Goal: Complete application form

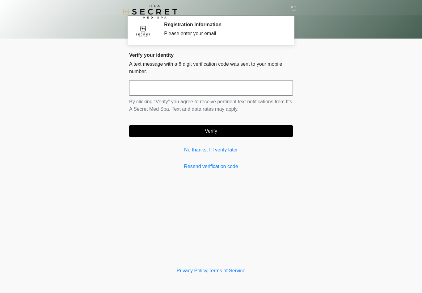
scroll to position [0, 2]
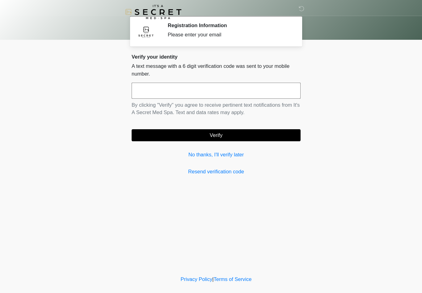
click at [205, 149] on link "No thanks, I'll verify later" at bounding box center [211, 149] width 164 height 7
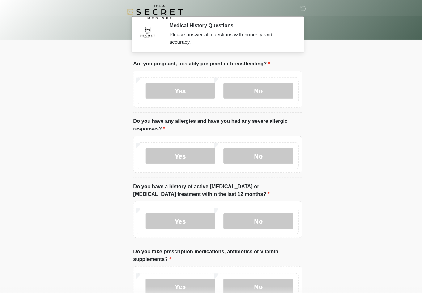
click at [251, 91] on label "No" at bounding box center [251, 87] width 68 height 15
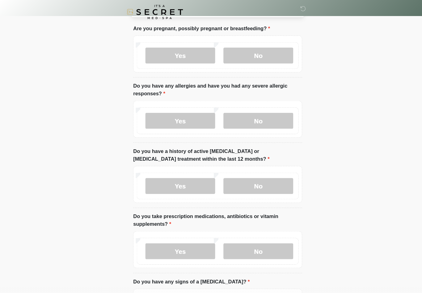
scroll to position [34, 0]
click at [259, 118] on label "No" at bounding box center [251, 117] width 68 height 15
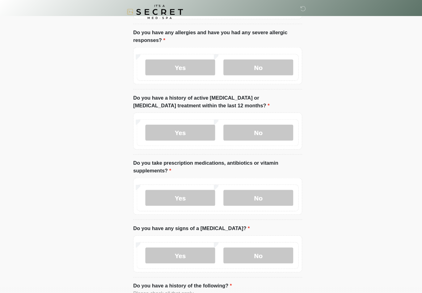
click at [255, 128] on label "No" at bounding box center [251, 128] width 68 height 15
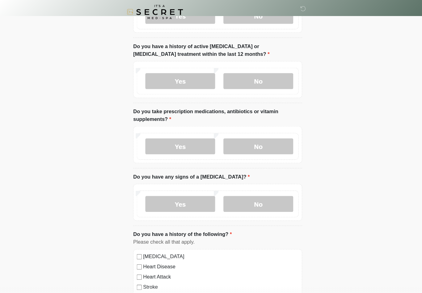
scroll to position [136, 0]
click at [260, 142] on label "No" at bounding box center [251, 141] width 68 height 15
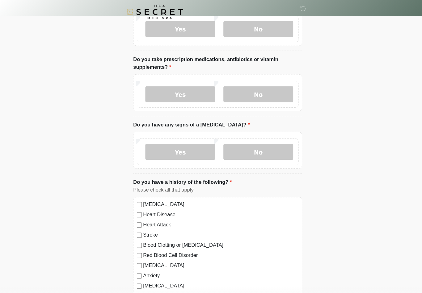
scroll to position [189, 0]
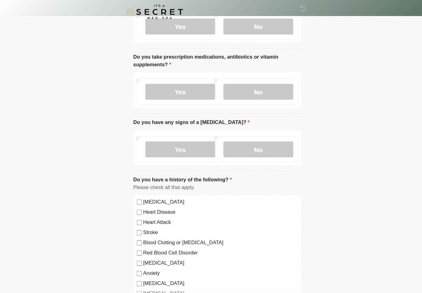
click at [262, 145] on label "No" at bounding box center [251, 144] width 68 height 15
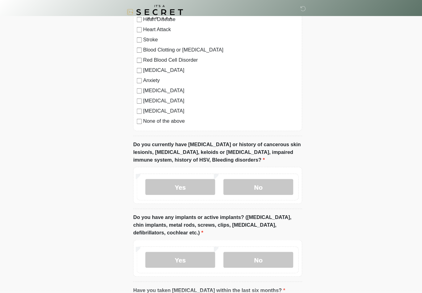
scroll to position [377, 0]
click at [256, 180] on label "No" at bounding box center [251, 180] width 68 height 15
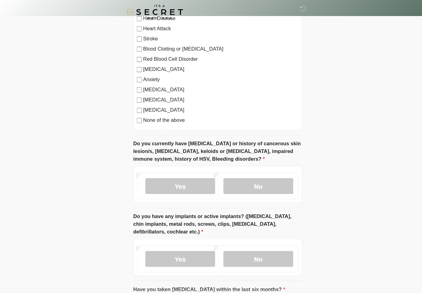
click at [188, 180] on label "Yes" at bounding box center [175, 180] width 68 height 15
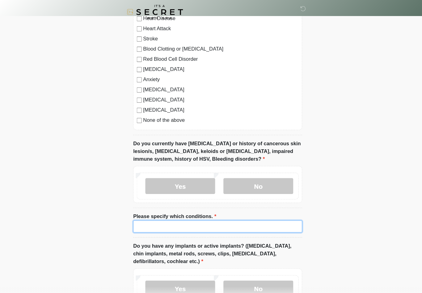
click at [187, 219] on input "Please specify which conditions." at bounding box center [211, 220] width 164 height 12
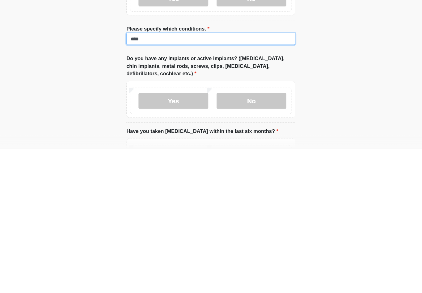
type input "***"
click at [259, 239] on label "No" at bounding box center [251, 246] width 68 height 15
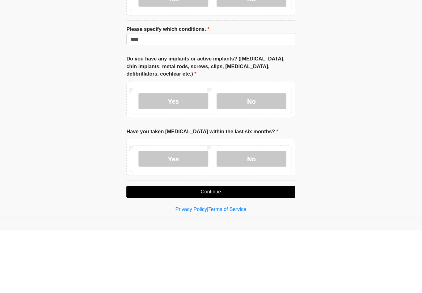
click at [245, 226] on label "No" at bounding box center [251, 224] width 68 height 15
click at [228, 255] on button "Continue" at bounding box center [211, 257] width 164 height 12
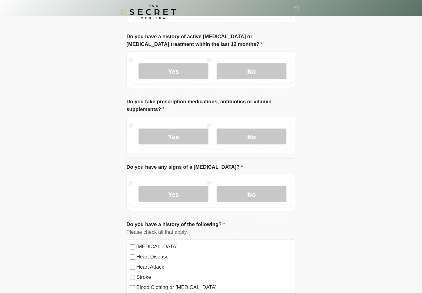
scroll to position [0, 0]
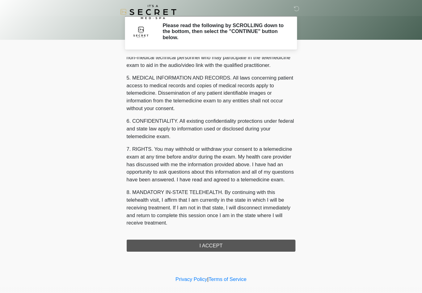
click at [217, 238] on div "1. PURPOSE. The purpose of this form is to obtain your consent for a telemedici…" at bounding box center [211, 149] width 164 height 189
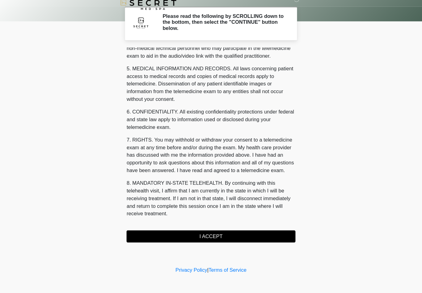
click at [211, 234] on button "I ACCEPT" at bounding box center [211, 239] width 164 height 12
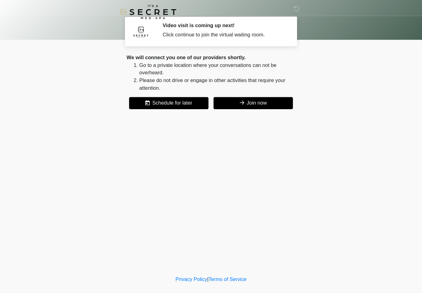
click at [248, 101] on button "Join now" at bounding box center [251, 100] width 77 height 12
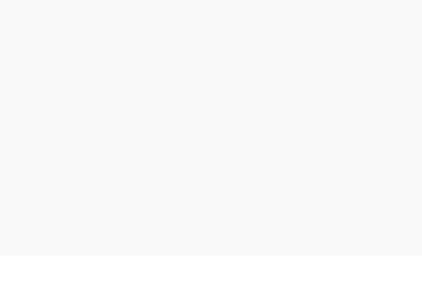
scroll to position [2, 0]
